Goal: Task Accomplishment & Management: Complete application form

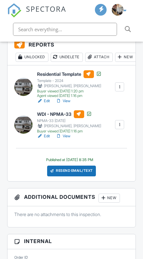
scroll to position [185, 0]
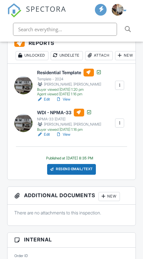
click at [99, 56] on div "Attach" at bounding box center [99, 55] width 28 height 9
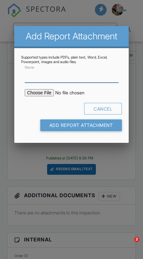
click at [30, 79] on input "Name" at bounding box center [72, 76] width 94 height 14
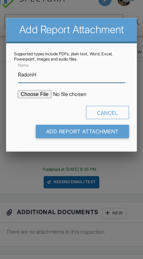
type input "RadonH"
click at [30, 89] on input "file" at bounding box center [74, 92] width 99 height 7
type input "C:\fakepath\ReportForTest_BR0109285.pdf"
click at [100, 119] on input "Add Report Attachment" at bounding box center [81, 125] width 82 height 12
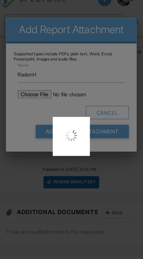
scroll to position [163, 0]
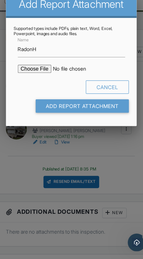
click at [108, 137] on div at bounding box center [71, 129] width 143 height 323
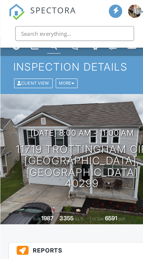
scroll to position [0, 0]
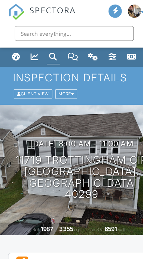
click at [13, 50] on div "Dashboard" at bounding box center [14, 49] width 7 height 7
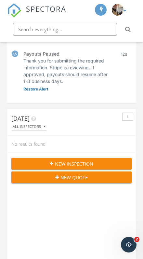
scroll to position [103, 0]
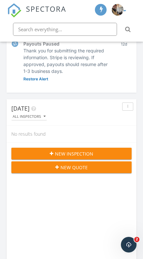
click at [82, 168] on span "New Quote" at bounding box center [73, 167] width 27 height 7
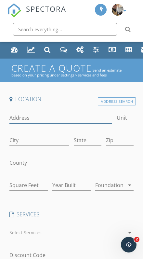
click at [19, 117] on input "Address" at bounding box center [60, 117] width 103 height 11
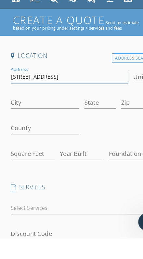
type input "123 main st"
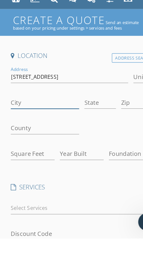
click at [16, 135] on input "City" at bounding box center [39, 140] width 60 height 11
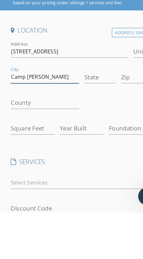
type input "Camp Taylor"
click at [86, 135] on input "State" at bounding box center [88, 140] width 28 height 11
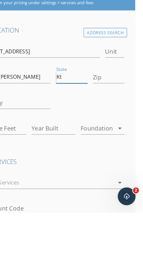
type input "Kt"
click at [91, 97] on div "Address Search" at bounding box center [110, 101] width 38 height 8
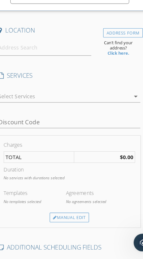
scroll to position [40, 0]
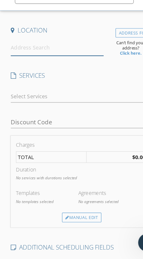
click at [17, 67] on input at bounding box center [49, 74] width 81 height 14
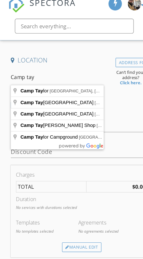
type input "Camp Taylor, Louisville, KY, USA"
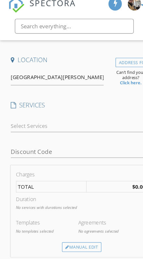
click at [111, 76] on strong "Click here." at bounding box center [114, 78] width 19 height 5
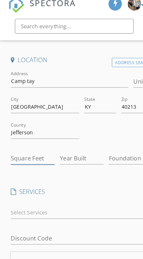
click at [18, 139] on input "Square Feet" at bounding box center [28, 144] width 38 height 11
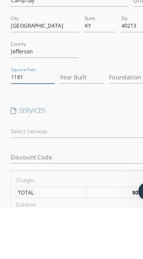
type input "1181"
click at [69, 139] on input "Year Built" at bounding box center [71, 144] width 38 height 11
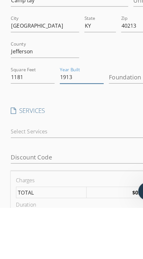
type input "1913"
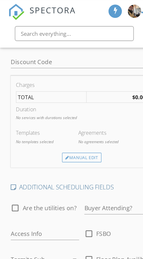
scroll to position [143, 0]
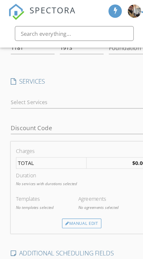
click at [26, 89] on div at bounding box center [66, 89] width 115 height 10
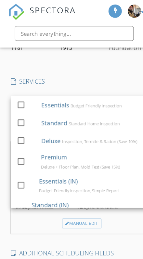
click at [21, 109] on div at bounding box center [18, 106] width 11 height 11
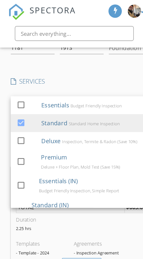
click at [63, 70] on h4 "SERVICES" at bounding box center [71, 71] width 124 height 7
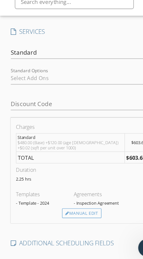
scroll to position [170, 0]
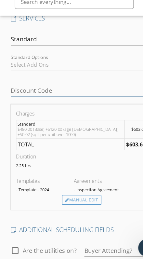
click at [22, 102] on input "Discount Code" at bounding box center [71, 107] width 124 height 11
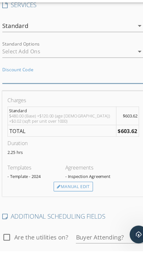
click at [18, 102] on input "Discount Code" at bounding box center [71, 107] width 124 height 11
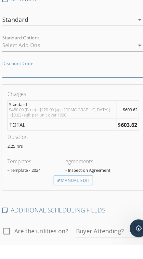
click at [16, 102] on input "Discount Code" at bounding box center [71, 107] width 124 height 11
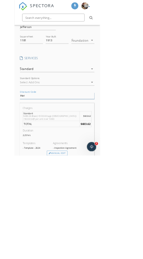
scroll to position [103, 0]
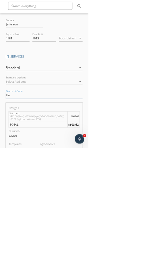
type input "H"
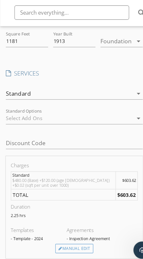
scroll to position [130, 4]
click at [24, 100] on div "Standard" at bounding box center [16, 103] width 23 height 6
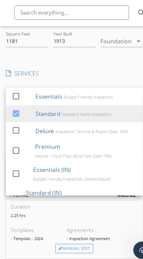
click at [15, 99] on div at bounding box center [14, 104] width 11 height 11
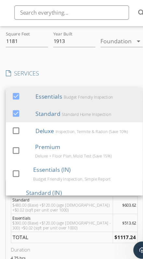
click at [15, 115] on div at bounding box center [14, 120] width 11 height 11
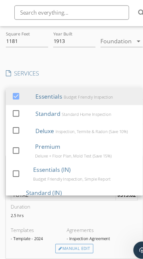
click at [96, 202] on div "Charges Essentials $390.00 (Base) +$120.00 (age 90 - 300) +$0.02 (sqft per unit…" at bounding box center [67, 205] width 124 height 92
